Goal: Task Accomplishment & Management: Complete application form

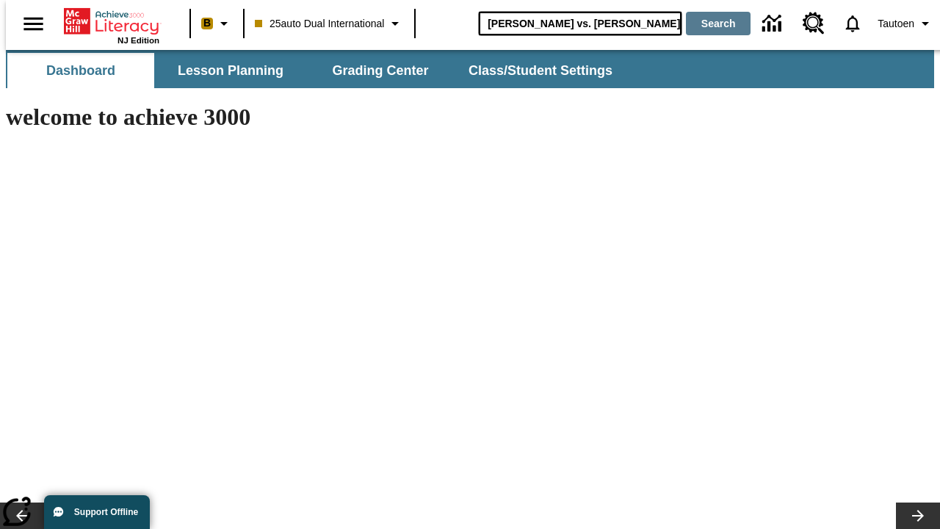
type input "[PERSON_NAME] vs. [PERSON_NAME]"
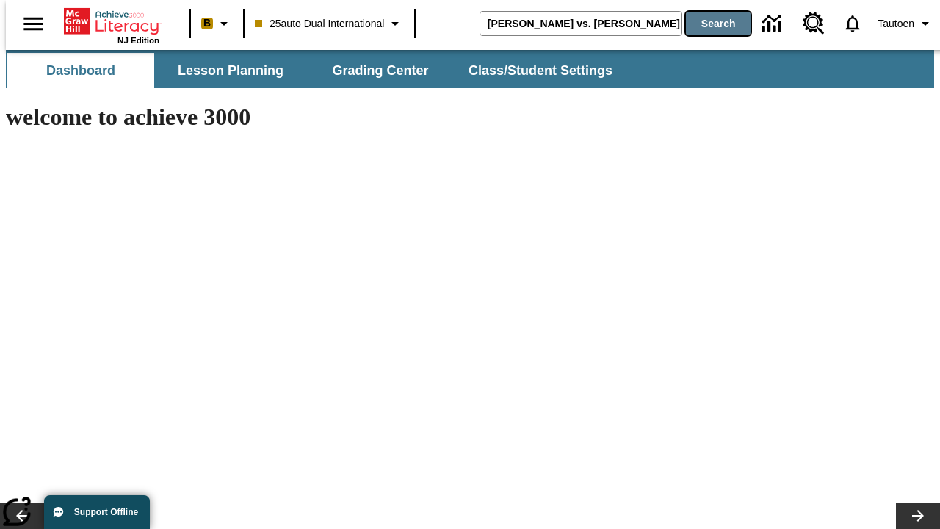
click at [709, 24] on button "Search" at bounding box center [718, 24] width 65 height 24
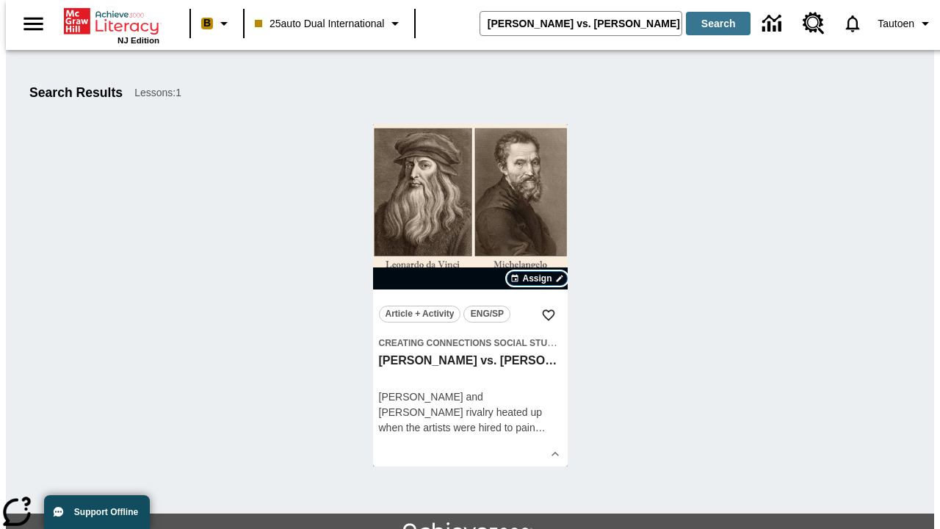
click at [538, 278] on span "Assign" at bounding box center [536, 278] width 29 height 13
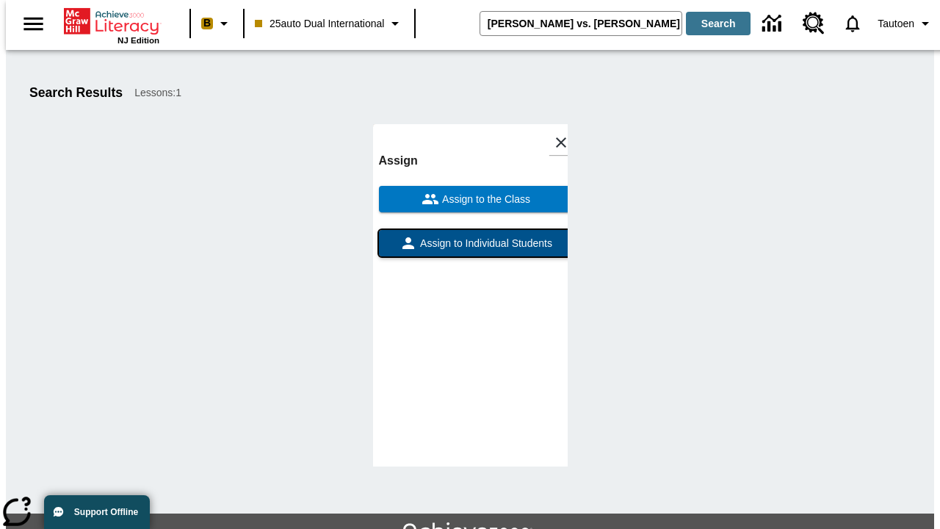
click at [470, 250] on span "Assign to Individual Students" at bounding box center [484, 243] width 135 height 15
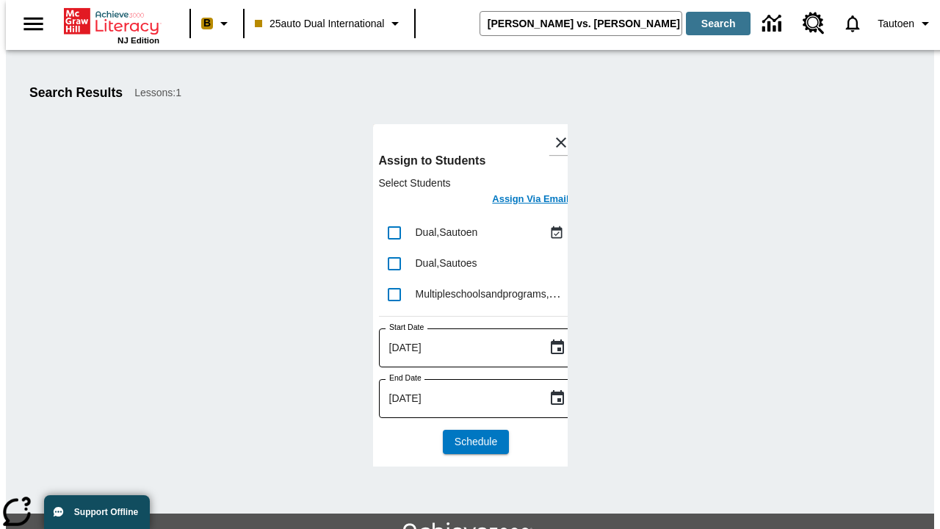
click at [519, 201] on h6 "Assign Via Email" at bounding box center [530, 199] width 76 height 17
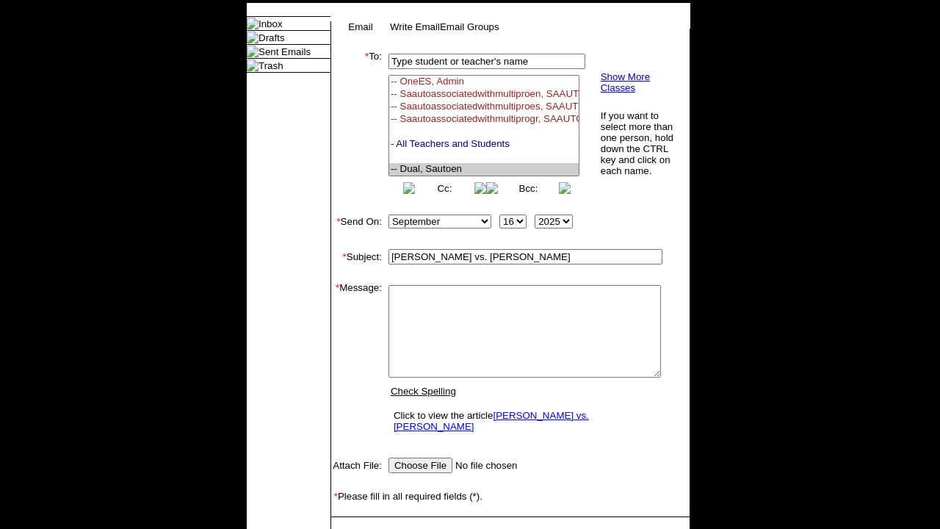
select select "U,21476361,1"
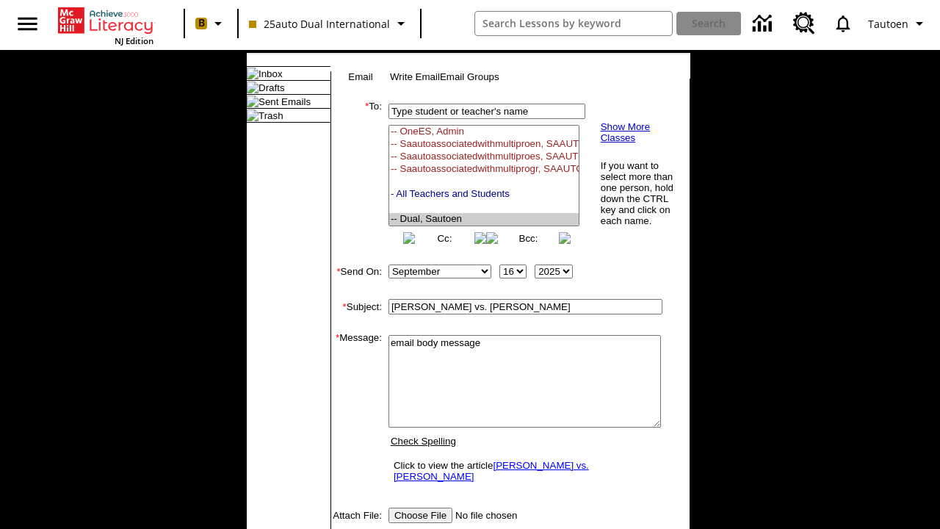
type textarea "email body message"
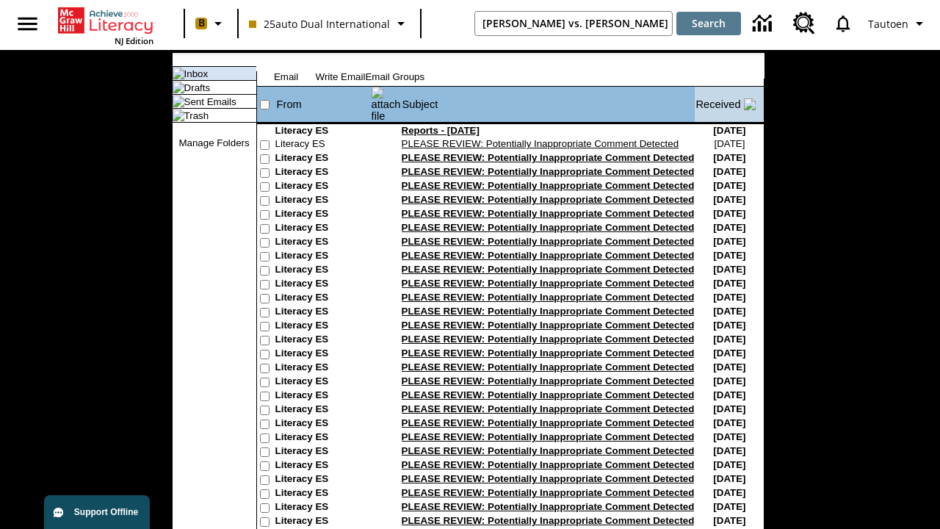
type input "[PERSON_NAME] vs. [PERSON_NAME]"
click at [709, 24] on button "Search" at bounding box center [708, 24] width 65 height 24
